Goal: Register for event/course

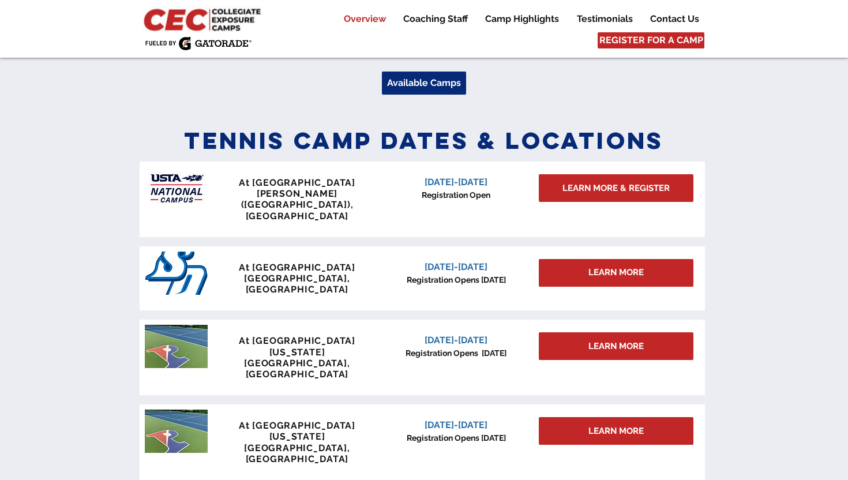
scroll to position [448, 0]
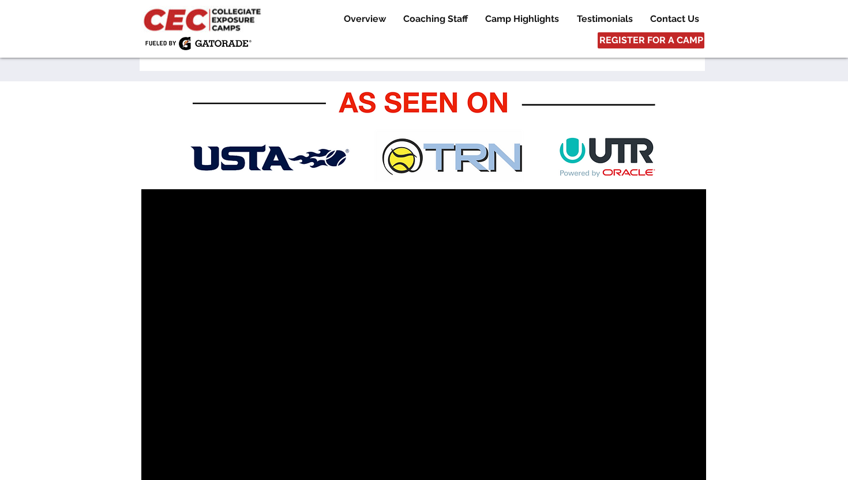
click at [135, 220] on div at bounding box center [424, 303] width 848 height 444
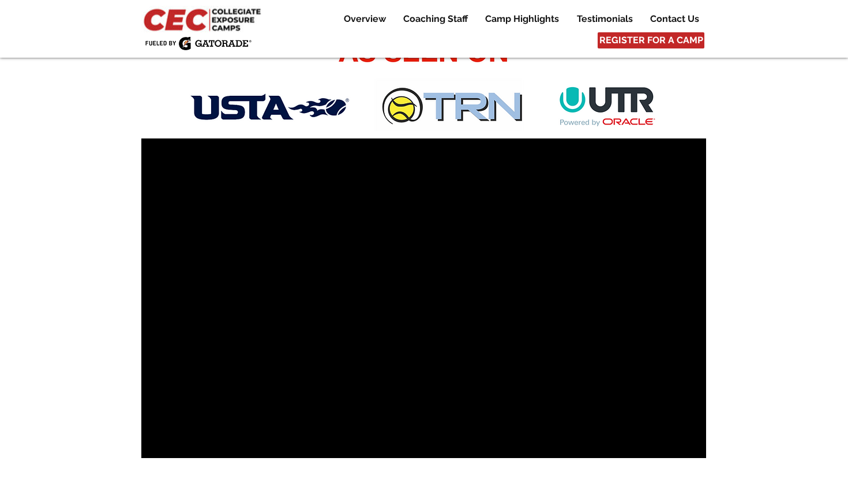
scroll to position [913, 0]
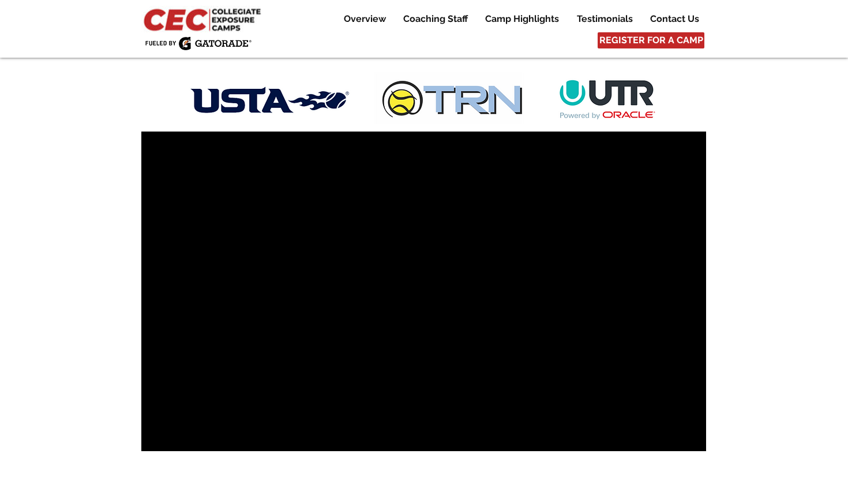
click at [302, 255] on div "Your Video Title Video Player" at bounding box center [423, 290] width 565 height 319
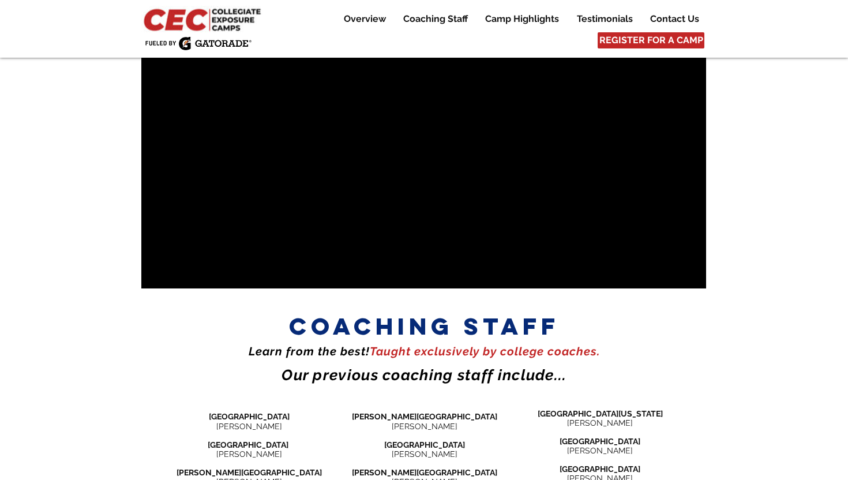
scroll to position [941, 0]
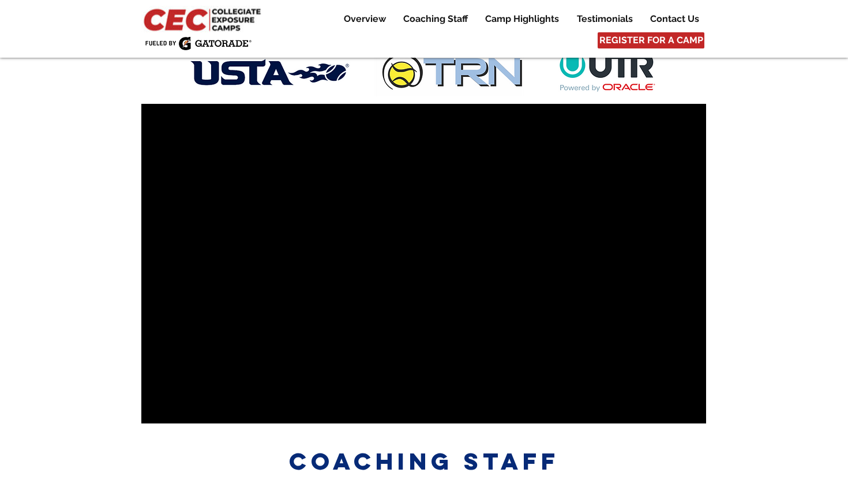
click at [257, 211] on div "Your Video Title Video Player" at bounding box center [423, 263] width 565 height 319
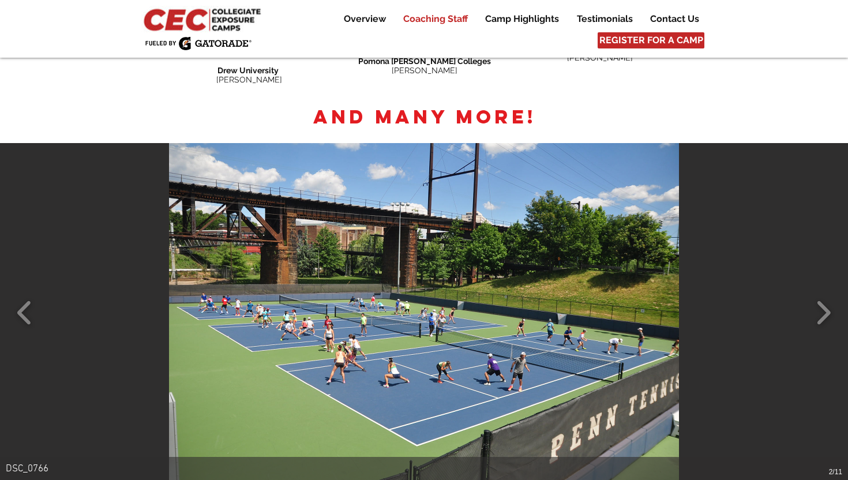
scroll to position [1855, 0]
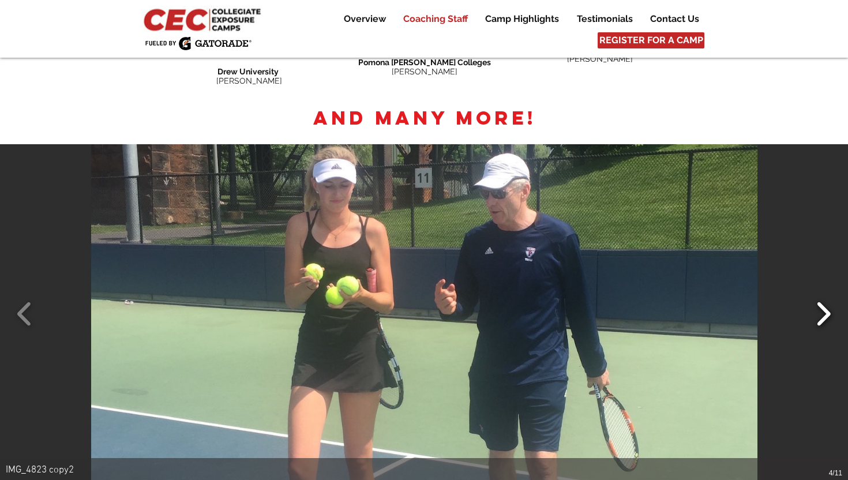
click at [824, 294] on button "Slide show gallery" at bounding box center [823, 314] width 26 height 40
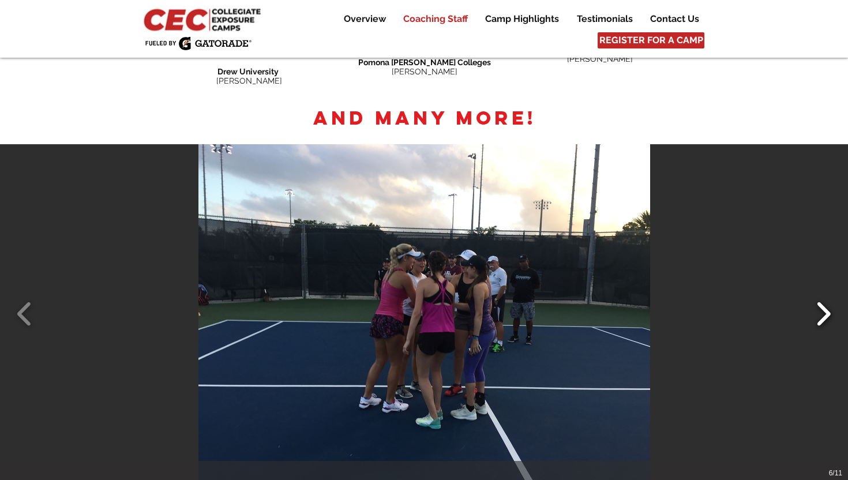
click at [822, 294] on button "Slide show gallery" at bounding box center [823, 314] width 26 height 40
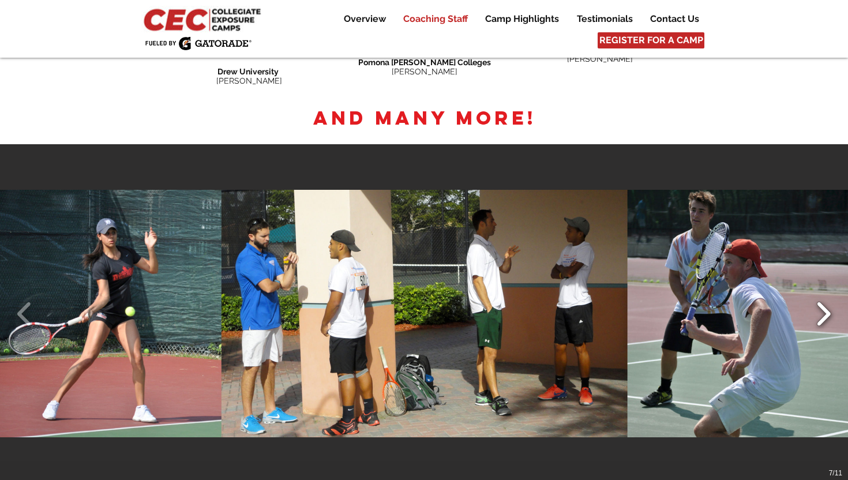
click at [821, 294] on button "Slide show gallery" at bounding box center [823, 314] width 26 height 40
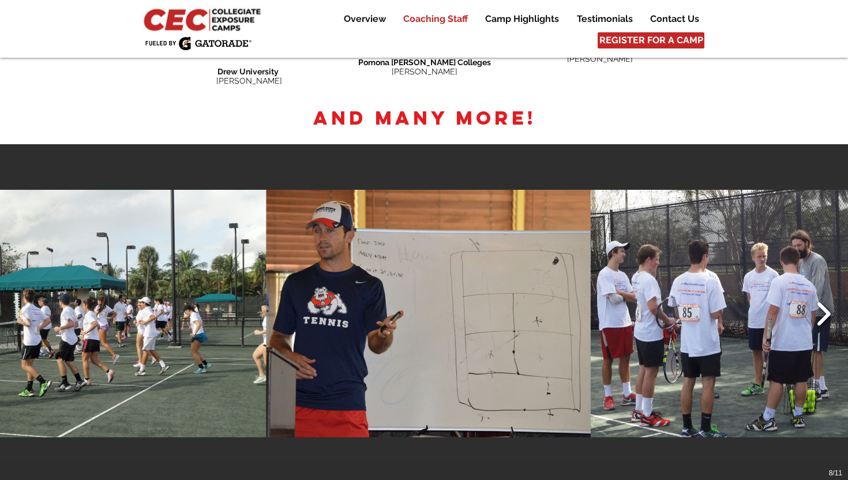
click at [821, 294] on button "Slide show gallery" at bounding box center [823, 314] width 26 height 40
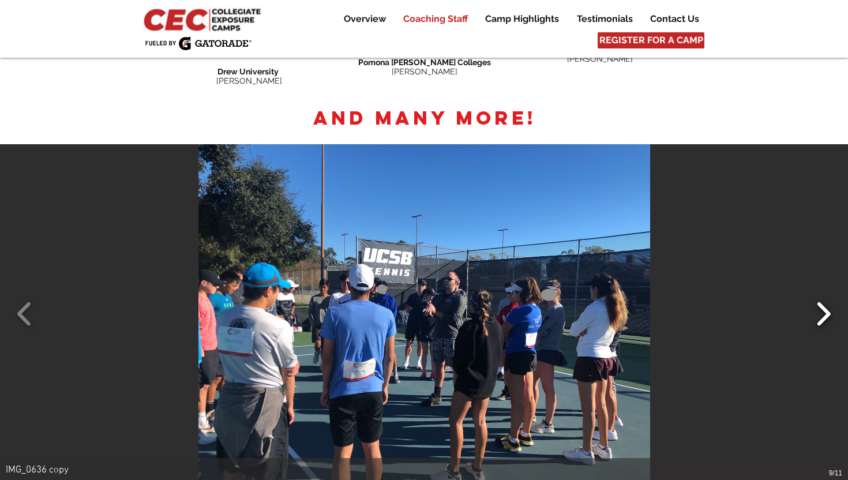
click at [821, 294] on button "Slide show gallery" at bounding box center [823, 314] width 26 height 40
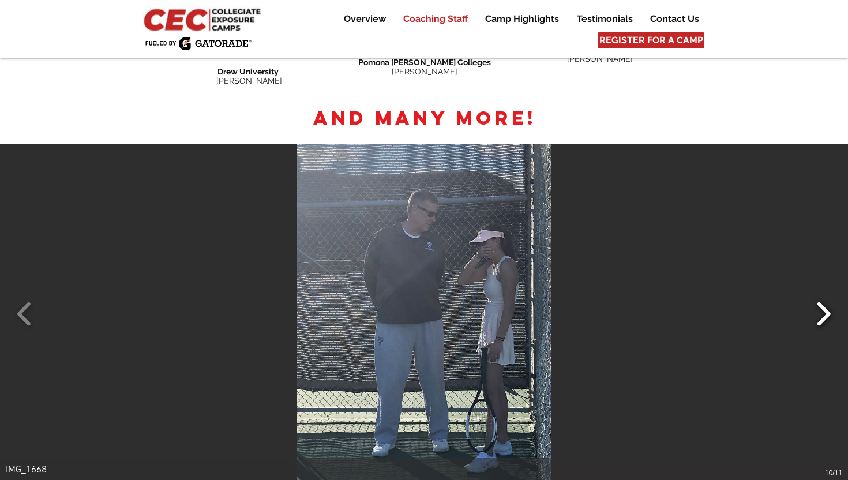
click at [821, 294] on button "Slide show gallery" at bounding box center [823, 314] width 26 height 40
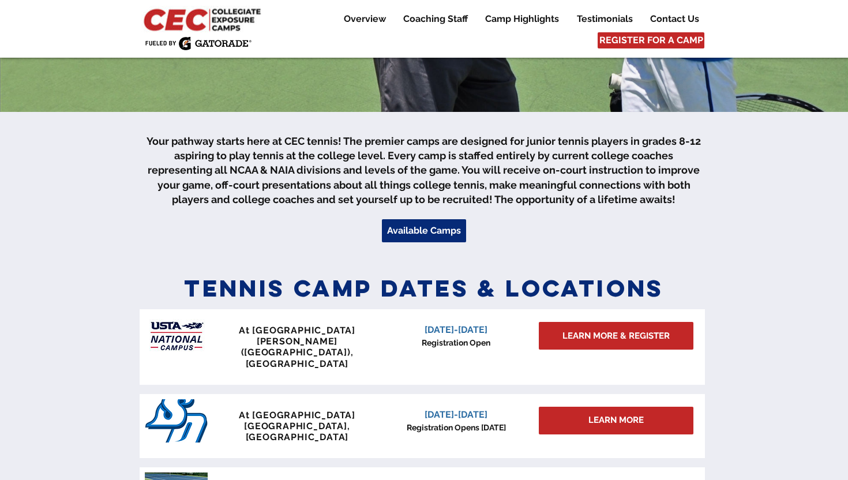
scroll to position [306, 0]
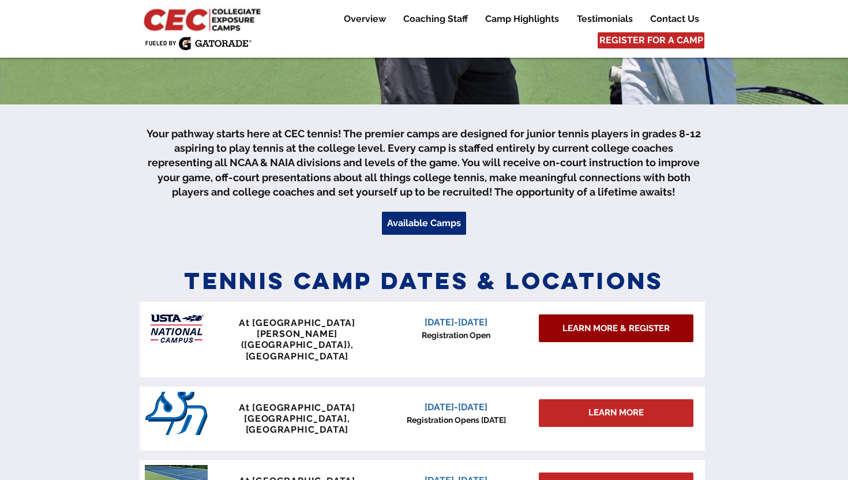
click at [625, 325] on span "LEARN MORE & REGISTER" at bounding box center [615, 328] width 107 height 12
